Goal: Information Seeking & Learning: Learn about a topic

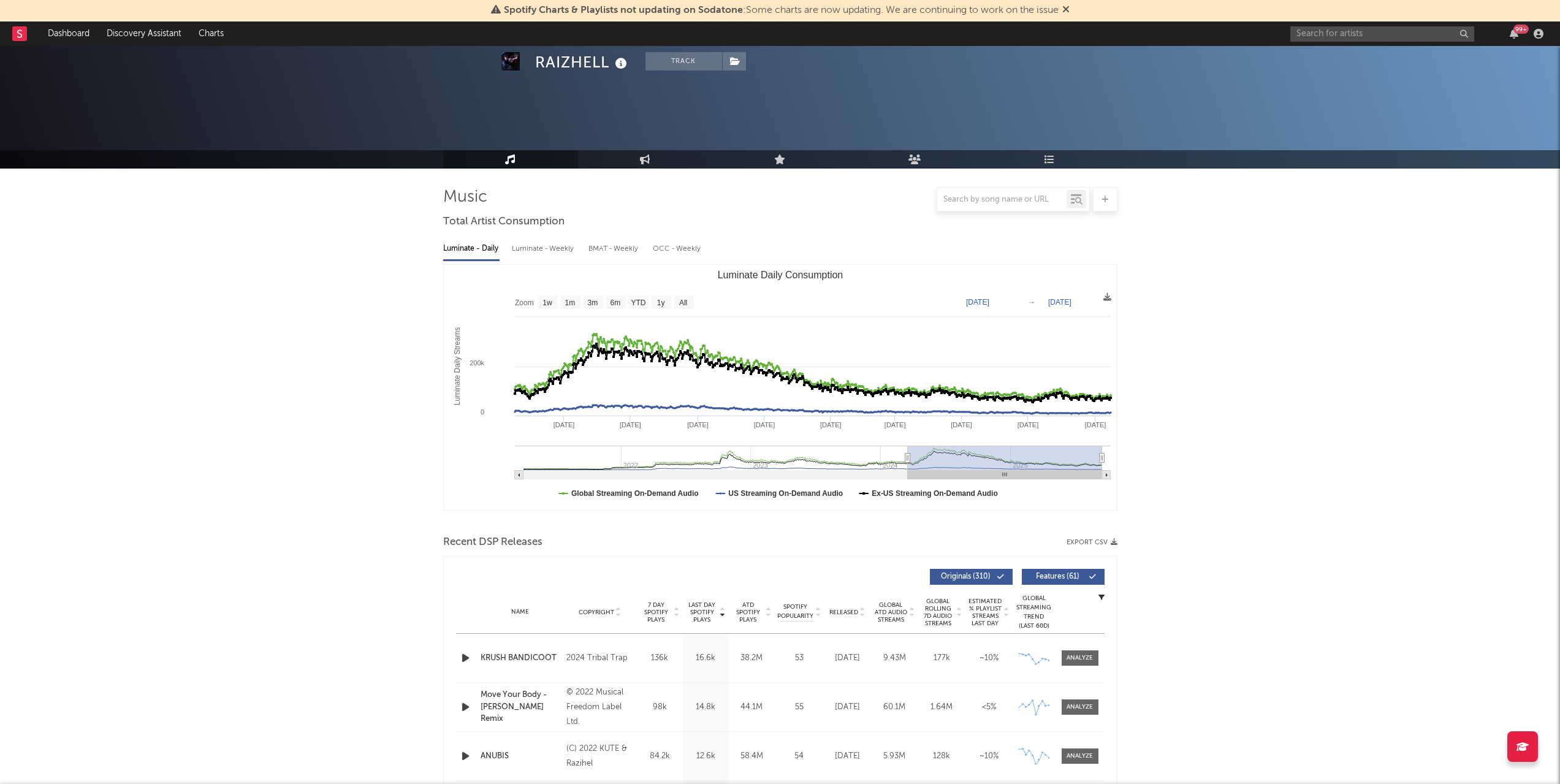
scroll to position [734, 0]
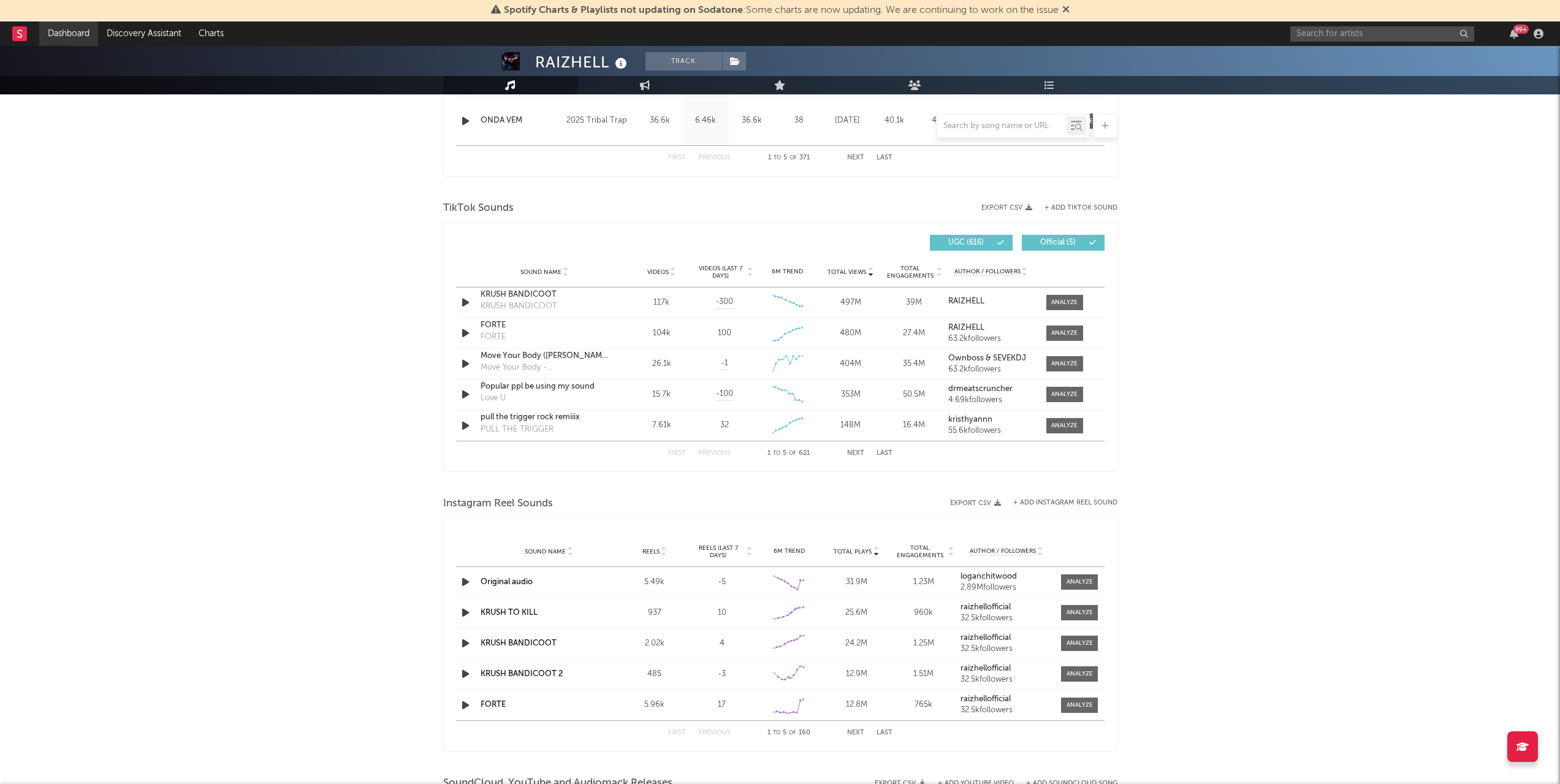
select select "Zoom"
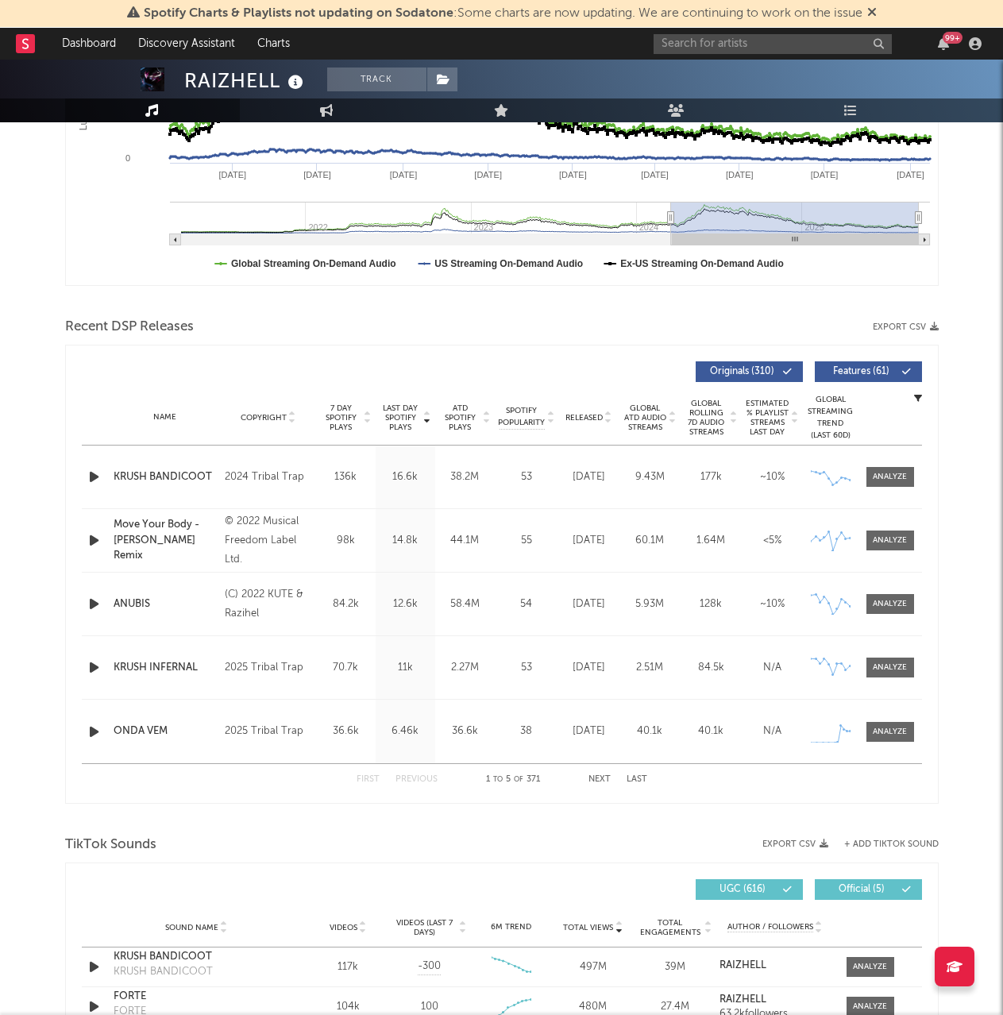
scroll to position [0, 0]
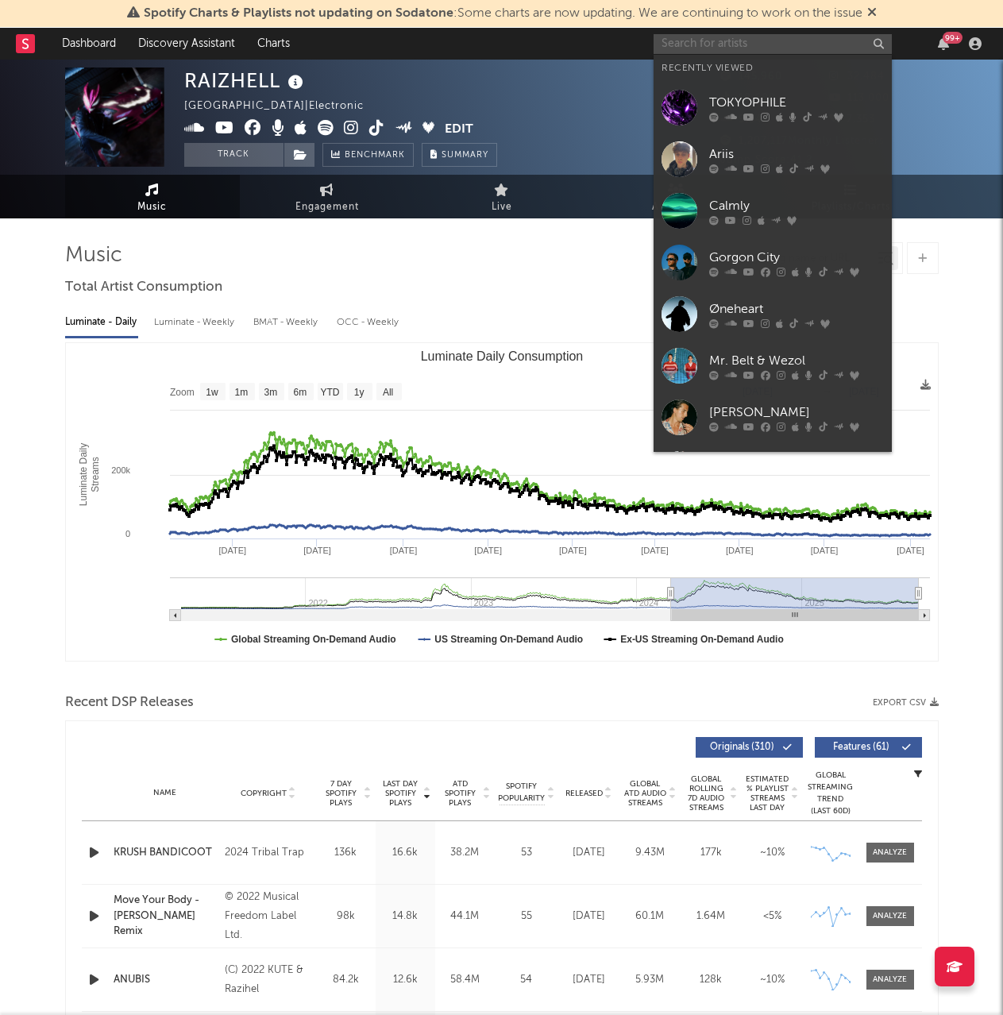
click at [744, 48] on input "text" at bounding box center [773, 44] width 238 height 20
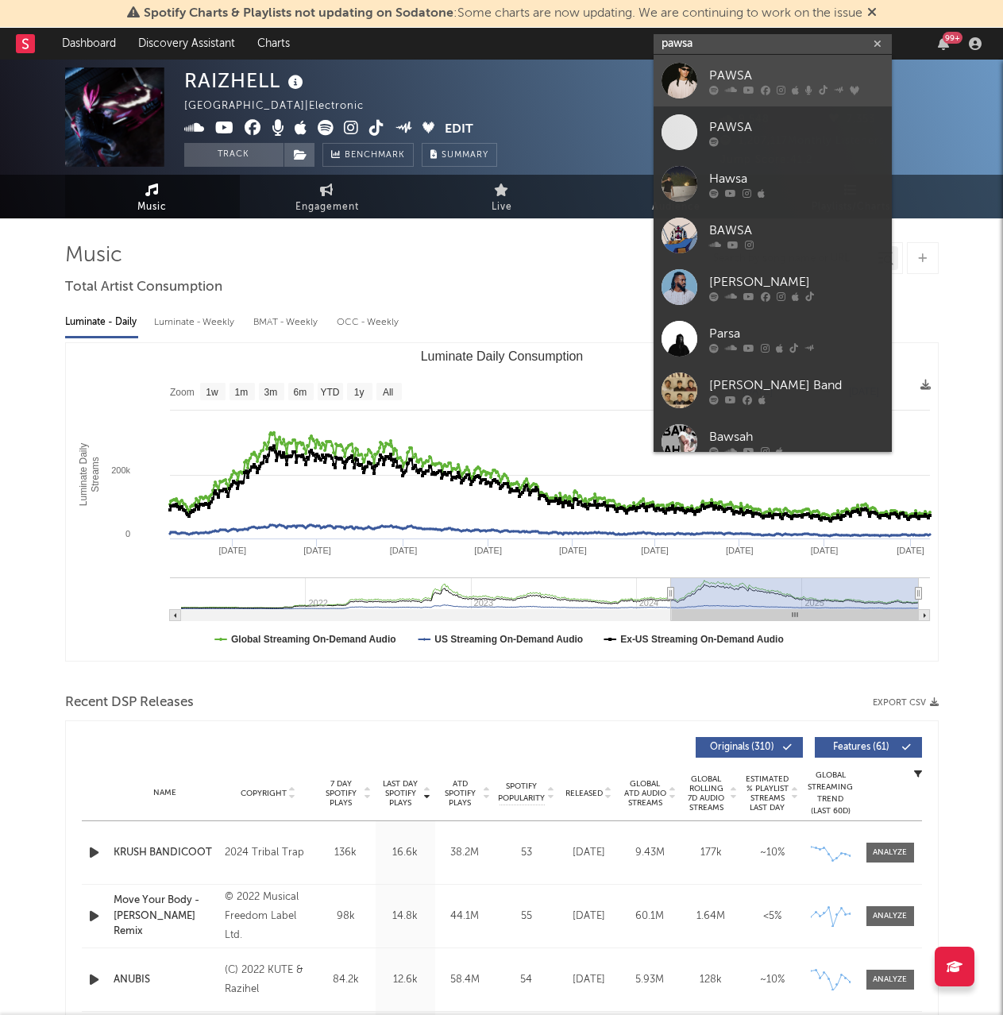
type input "pawsa"
click at [733, 78] on div "PAWSA" at bounding box center [796, 75] width 175 height 19
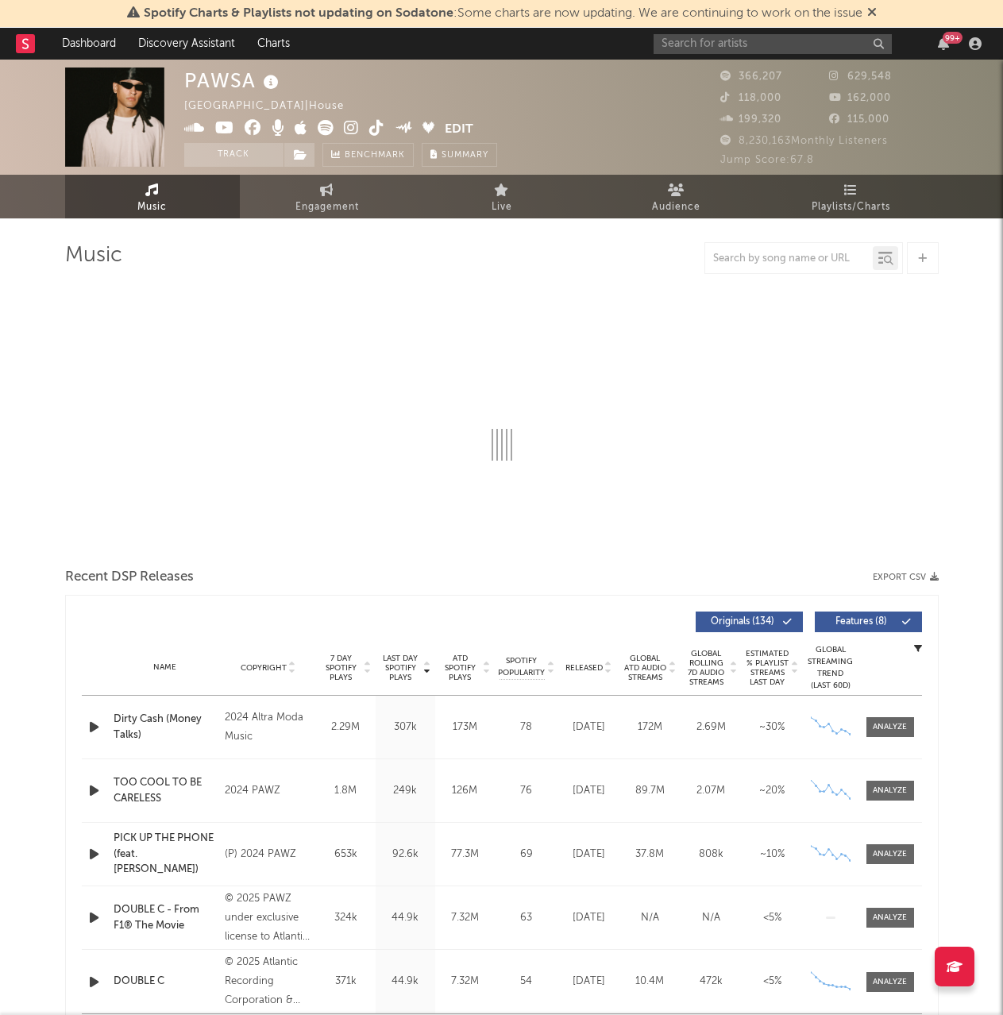
select select "6m"
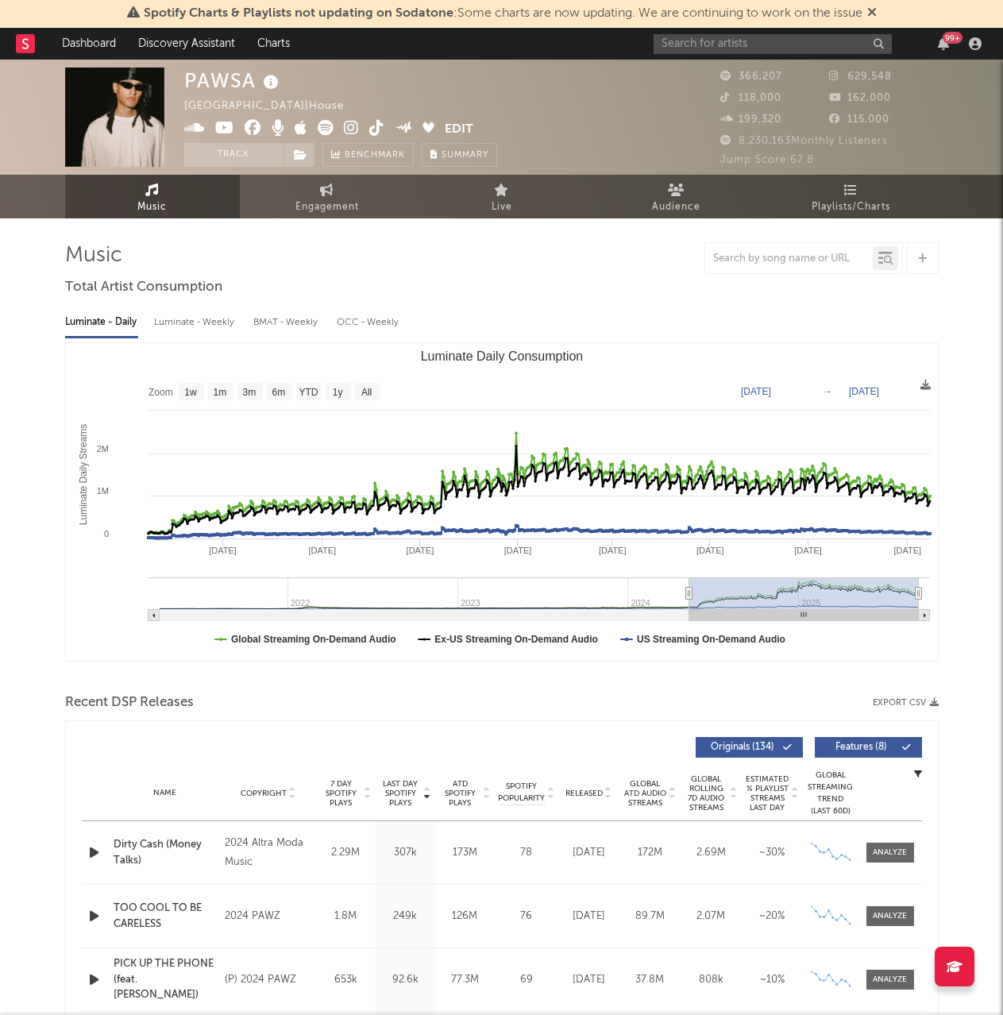
type input "[DATE]"
drag, startPoint x: 835, startPoint y: 597, endPoint x: 688, endPoint y: 599, distance: 146.9
click at [688, 599] on icon "Luminate Daily Consumption" at bounding box center [688, 594] width 6 height 12
